Goal: Task Accomplishment & Management: Complete application form

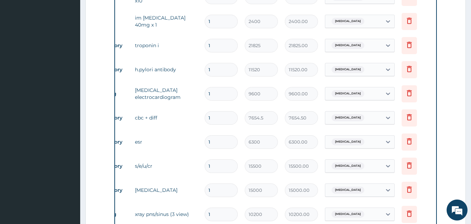
scroll to position [384, 0]
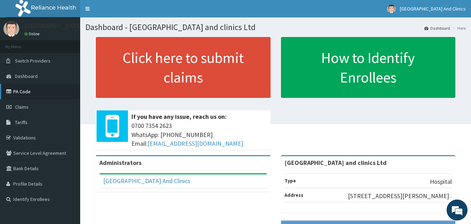
click at [19, 90] on link "PA Code" at bounding box center [40, 91] width 80 height 15
click at [25, 108] on span "Claims" at bounding box center [22, 107] width 14 height 6
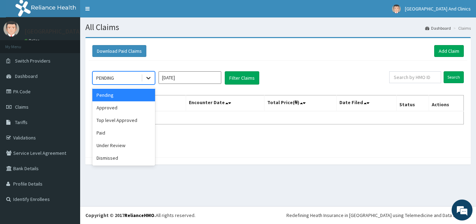
click at [149, 76] on icon at bounding box center [148, 77] width 7 height 7
drag, startPoint x: 116, startPoint y: 108, endPoint x: 124, endPoint y: 104, distance: 8.7
click at [117, 108] on div "Approved" at bounding box center [123, 107] width 63 height 13
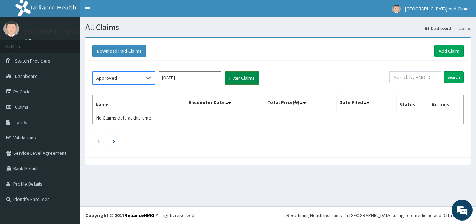
click at [243, 78] on button "Filter Claims" at bounding box center [242, 77] width 35 height 13
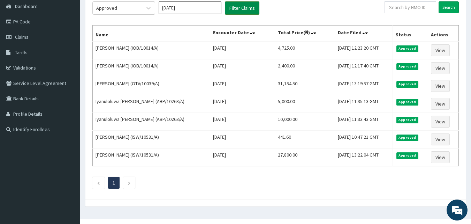
scroll to position [35, 0]
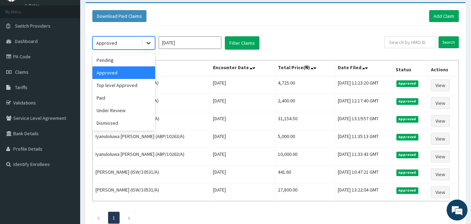
click at [145, 42] on icon at bounding box center [148, 42] width 7 height 7
click at [102, 58] on div "Pending" at bounding box center [123, 60] width 63 height 13
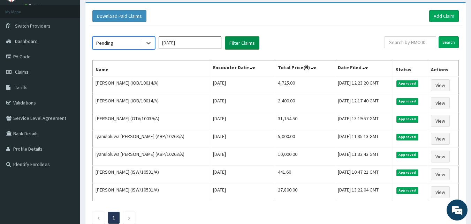
click at [235, 43] on button "Filter Claims" at bounding box center [242, 42] width 35 height 13
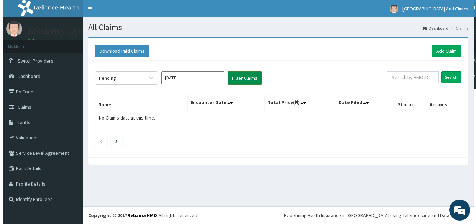
scroll to position [0, 0]
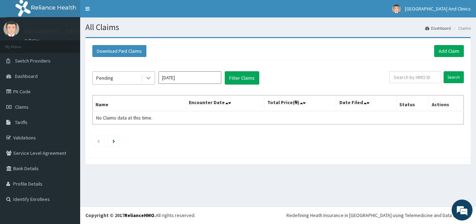
click at [149, 78] on icon at bounding box center [149, 78] width 4 height 2
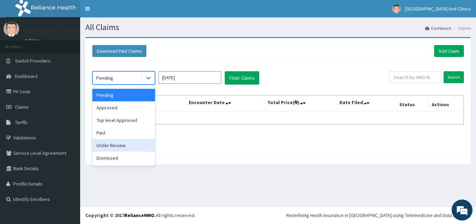
click at [115, 147] on div "Under Review" at bounding box center [123, 145] width 63 height 13
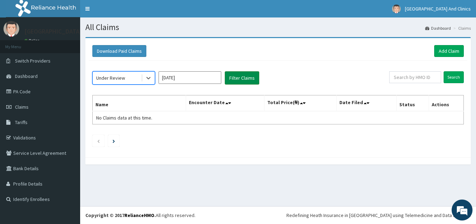
click at [245, 76] on button "Filter Claims" at bounding box center [242, 77] width 35 height 13
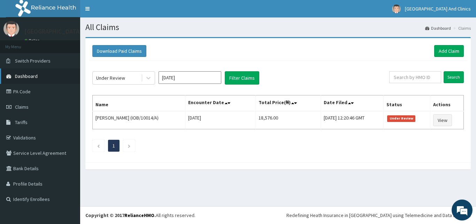
click at [24, 77] on span "Dashboard" at bounding box center [26, 76] width 23 height 6
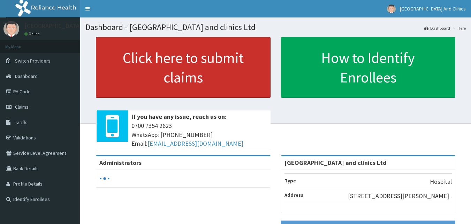
click at [168, 59] on link "Click here to submit claims" at bounding box center [183, 67] width 175 height 61
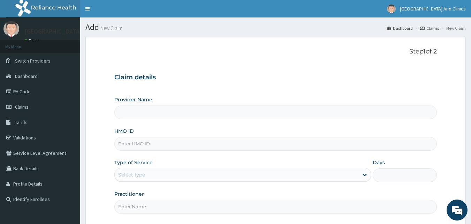
type input "United Heart Hospital and clinics Ltd"
click at [145, 141] on input "HMO ID" at bounding box center [275, 144] width 323 height 14
paste input "IOB/10014/A"
type input "IOB/10014/A"
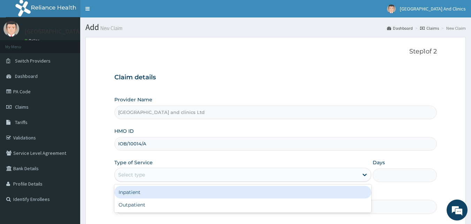
click at [192, 176] on div "Select type" at bounding box center [237, 174] width 244 height 11
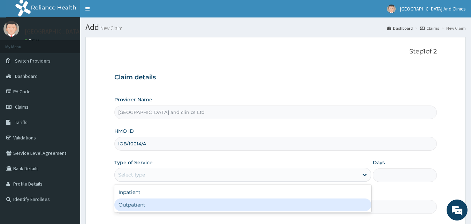
click at [155, 202] on div "Outpatient" at bounding box center [242, 204] width 257 height 13
type input "1"
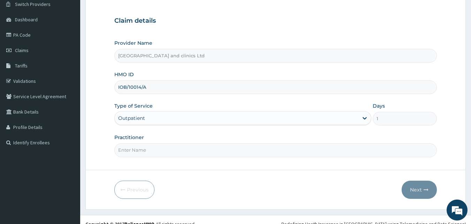
scroll to position [65, 0]
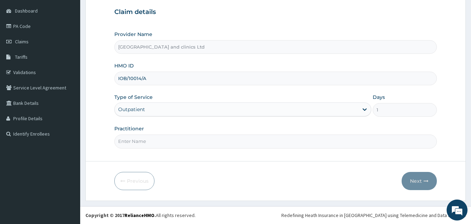
click at [175, 142] on input "Practitioner" at bounding box center [275, 141] width 323 height 14
type input "DR TENDER"
click at [415, 181] on button "Next" at bounding box center [419, 181] width 35 height 18
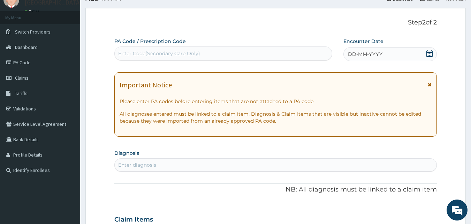
scroll to position [0, 0]
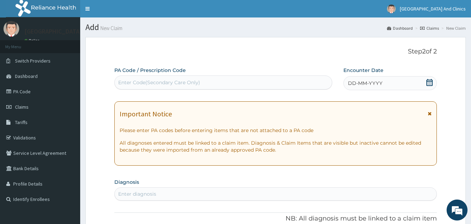
click at [156, 82] on div "Enter Code(Secondary Care Only)" at bounding box center [159, 82] width 82 height 7
paste input "PA/24061A"
type input "PA/24061A"
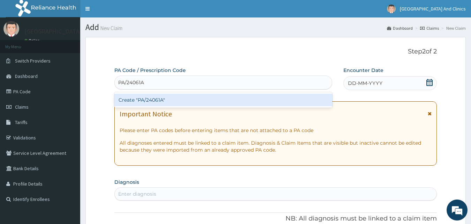
click at [205, 99] on div "Create "PA/24061A"" at bounding box center [223, 99] width 218 height 13
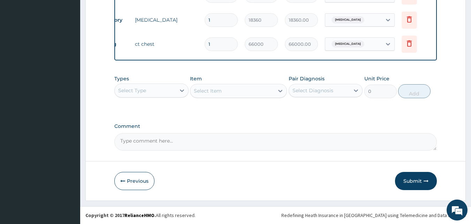
scroll to position [613, 0]
click at [412, 180] on button "Submit" at bounding box center [416, 181] width 42 height 18
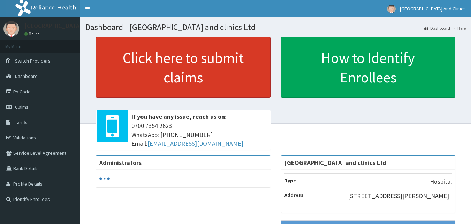
click at [187, 59] on link "Click here to submit claims" at bounding box center [183, 67] width 175 height 61
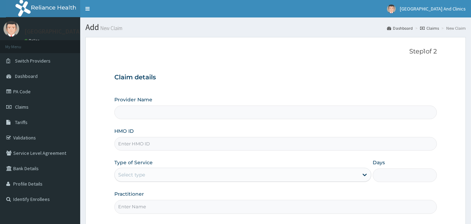
type input "[GEOGRAPHIC_DATA] and clinics Ltd"
click at [154, 144] on input "HMO ID" at bounding box center [275, 144] width 323 height 14
paste input "IOB/10014/A"
type input "IOB/10014/A"
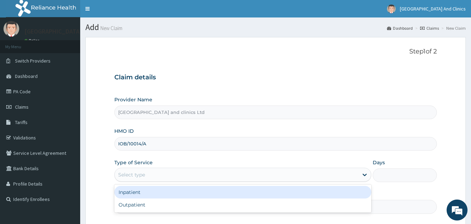
click at [170, 175] on div "Select type" at bounding box center [237, 174] width 244 height 11
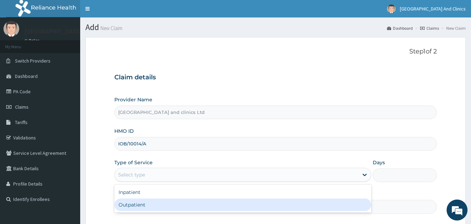
click at [159, 205] on div "Outpatient" at bounding box center [242, 204] width 257 height 13
type input "1"
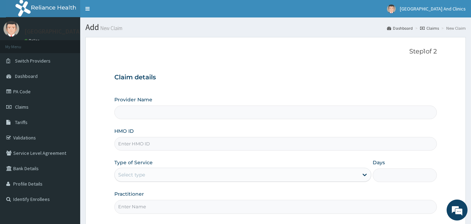
type input "United Heart Hospital and clinics Ltd"
click at [144, 142] on input "HMO ID" at bounding box center [275, 144] width 323 height 14
paste input "IOB/10014/A"
type input "IOB/10014/A"
click at [170, 175] on div "Select type" at bounding box center [237, 174] width 244 height 11
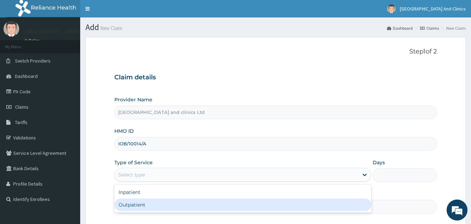
click at [143, 205] on div "Outpatient" at bounding box center [242, 204] width 257 height 13
type input "1"
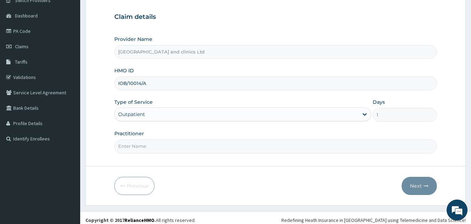
scroll to position [65, 0]
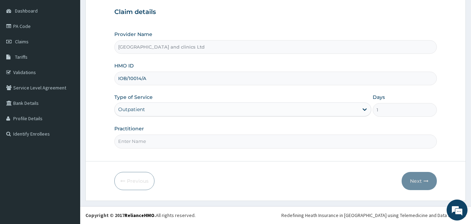
click at [178, 140] on input "Practitioner" at bounding box center [275, 141] width 323 height 14
type input "DR TENDER"
click at [414, 181] on button "Next" at bounding box center [419, 181] width 35 height 18
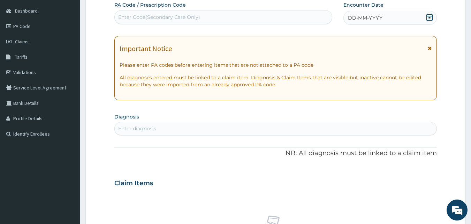
scroll to position [0, 0]
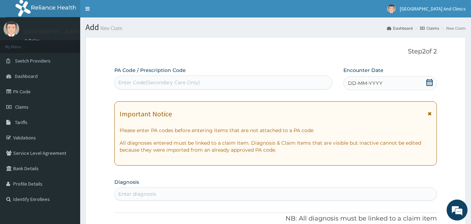
click at [163, 82] on div "Enter Code(Secondary Care Only)" at bounding box center [159, 82] width 82 height 7
paste input "PA/E24538"
type input "PA/E24538"
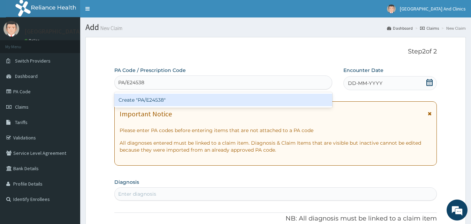
click at [198, 101] on div "Create "PA/E24538"" at bounding box center [223, 99] width 218 height 13
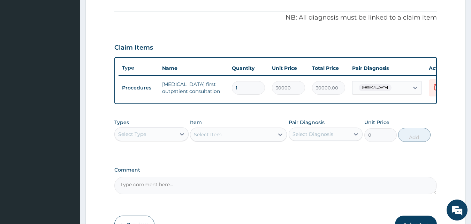
scroll to position [252, 0]
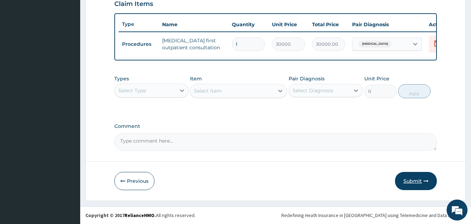
click at [408, 182] on button "Submit" at bounding box center [416, 181] width 42 height 18
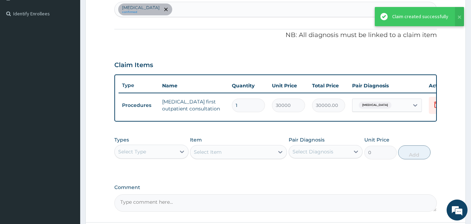
scroll to position [113, 0]
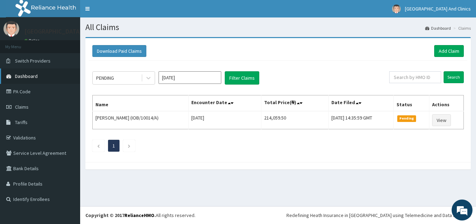
click at [25, 76] on span "Dashboard" at bounding box center [26, 76] width 23 height 6
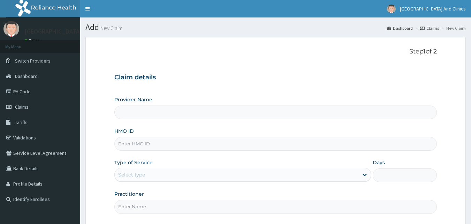
type input "[GEOGRAPHIC_DATA] and clinics Ltd"
click at [139, 142] on input "HMO ID" at bounding box center [275, 144] width 323 height 14
paste input "OTV/10039/A"
type input "OTV/10039/A"
click at [163, 175] on div "Select type" at bounding box center [237, 174] width 244 height 11
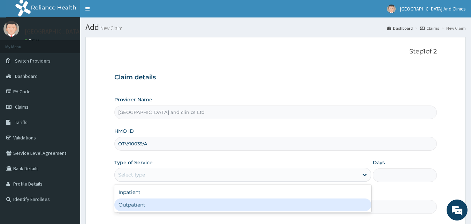
click at [152, 205] on div "Outpatient" at bounding box center [242, 204] width 257 height 13
type input "1"
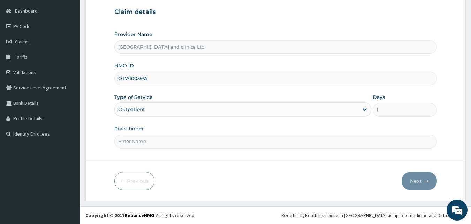
click at [176, 142] on input "Practitioner" at bounding box center [275, 141] width 323 height 14
type input "DR TENDER"
click at [414, 181] on button "Next" at bounding box center [419, 181] width 35 height 18
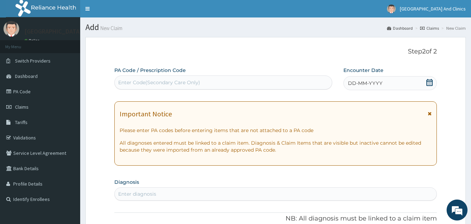
click at [191, 85] on div "Enter Code(Secondary Care Only)" at bounding box center [159, 82] width 82 height 7
paste input "PA/0A783A"
type input "PA/0A783A"
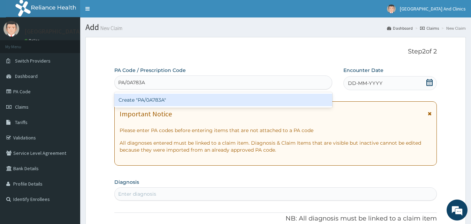
click at [253, 103] on div "Create "PA/0A783A"" at bounding box center [223, 99] width 218 height 13
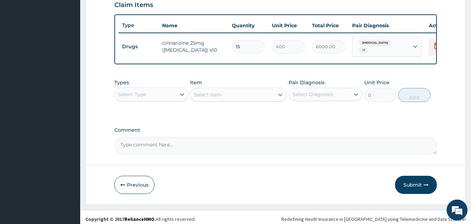
scroll to position [252, 0]
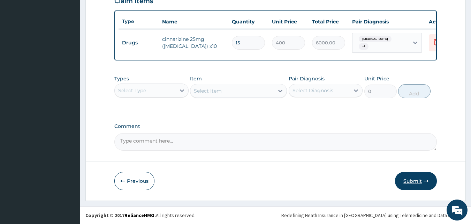
click at [416, 179] on button "Submit" at bounding box center [416, 181] width 42 height 18
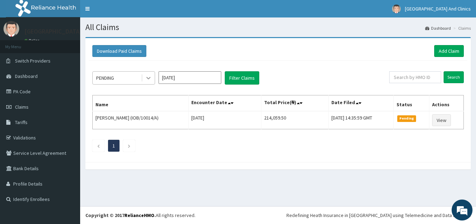
click at [146, 77] on icon at bounding box center [148, 77] width 7 height 7
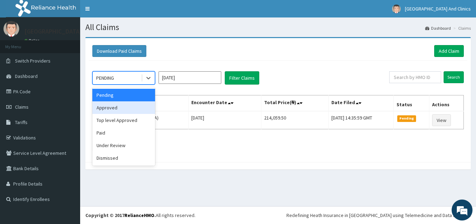
click at [114, 106] on div "Approved" at bounding box center [123, 107] width 63 height 13
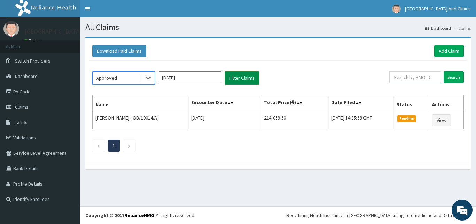
click at [238, 77] on button "Filter Claims" at bounding box center [242, 77] width 35 height 13
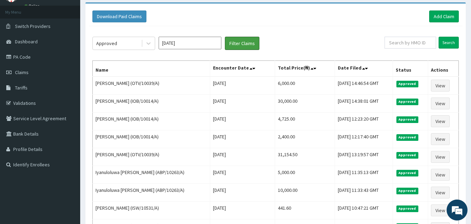
scroll to position [35, 0]
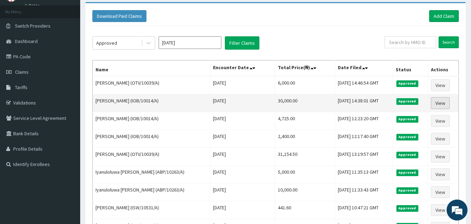
click at [441, 103] on link "View" at bounding box center [440, 103] width 19 height 12
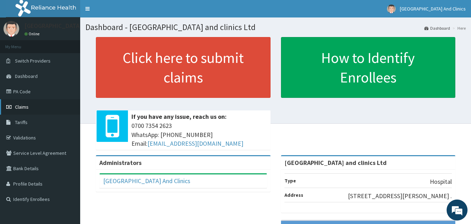
click at [23, 107] on span "Claims" at bounding box center [22, 107] width 14 height 6
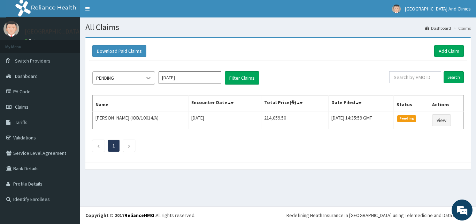
click at [147, 78] on icon at bounding box center [148, 77] width 7 height 7
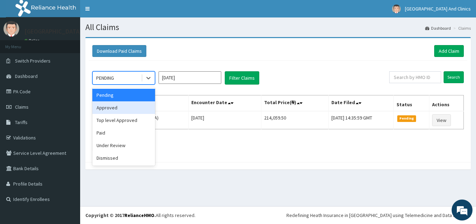
click at [110, 108] on div "Approved" at bounding box center [123, 107] width 63 height 13
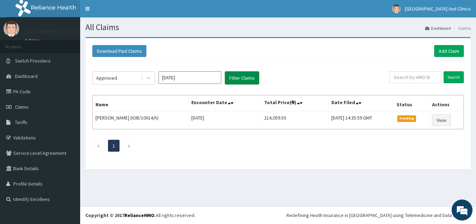
click at [246, 77] on button "Filter Claims" at bounding box center [242, 77] width 35 height 13
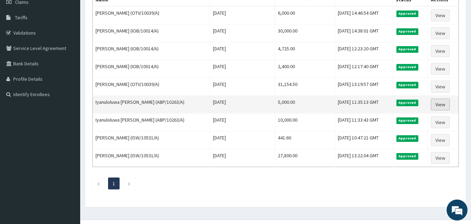
click at [446, 104] on link "View" at bounding box center [440, 104] width 19 height 12
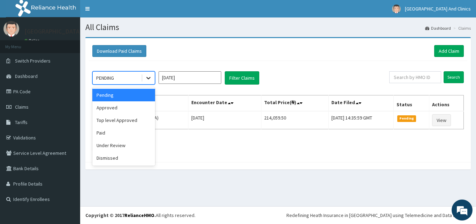
click at [149, 80] on icon at bounding box center [148, 77] width 7 height 7
click at [104, 110] on div "Approved" at bounding box center [123, 107] width 63 height 13
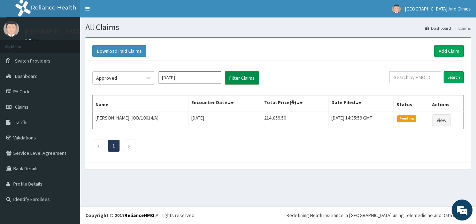
click at [245, 79] on button "Filter Claims" at bounding box center [242, 77] width 35 height 13
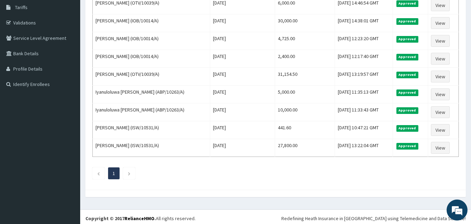
scroll to position [118, 0]
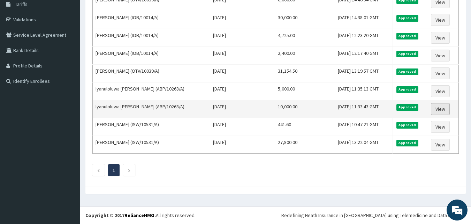
click at [443, 110] on link "View" at bounding box center [440, 109] width 19 height 12
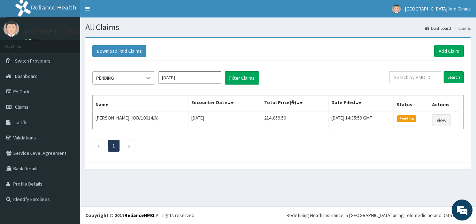
click at [150, 78] on icon at bounding box center [148, 77] width 7 height 7
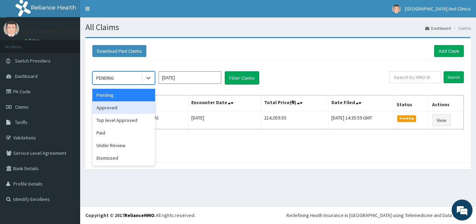
click at [120, 111] on div "Approved" at bounding box center [123, 107] width 63 height 13
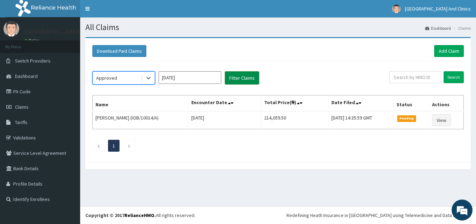
click at [246, 76] on button "Filter Claims" at bounding box center [242, 77] width 35 height 13
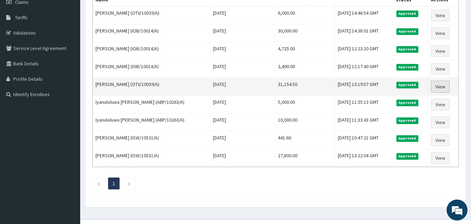
click at [439, 87] on link "View" at bounding box center [440, 87] width 19 height 12
